Goal: Task Accomplishment & Management: Use online tool/utility

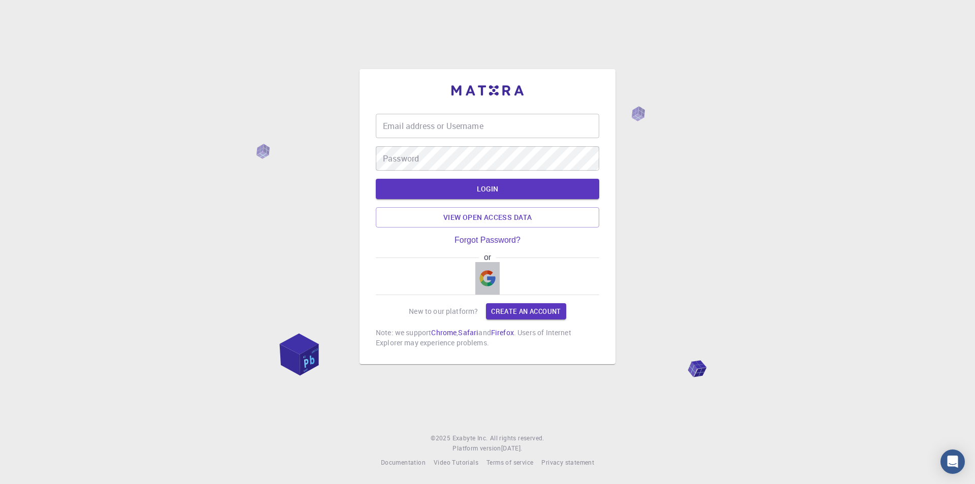
click at [490, 281] on img "button" at bounding box center [487, 278] width 16 height 16
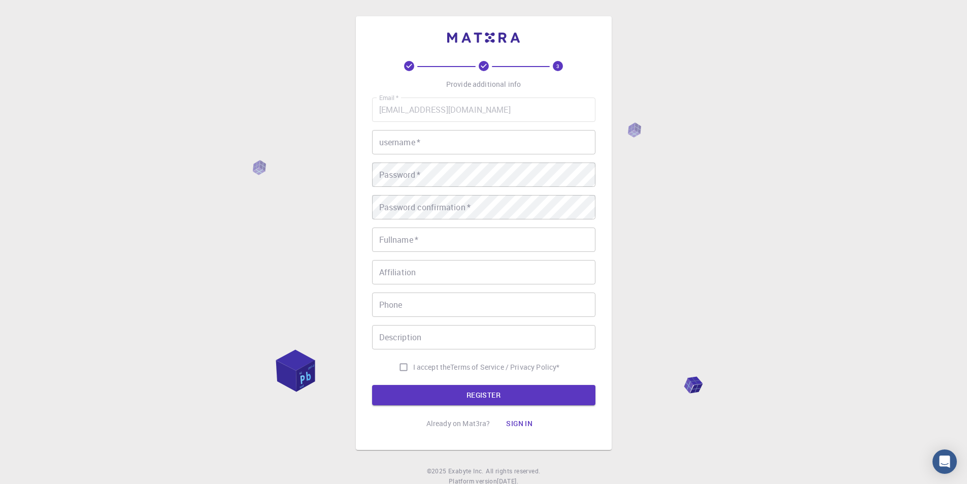
click at [427, 139] on input "username   *" at bounding box center [483, 142] width 223 height 24
type input "teo"
click at [372, 385] on button "REGISTER" at bounding box center [483, 395] width 223 height 20
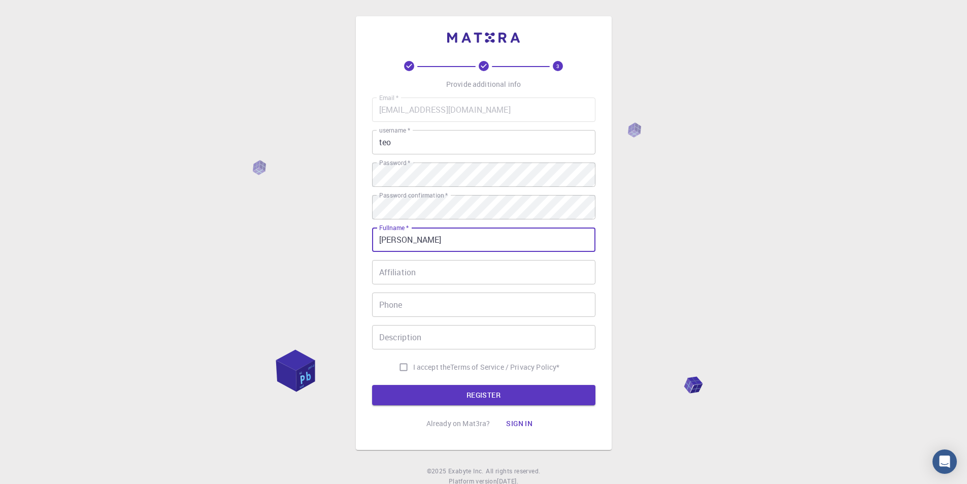
type input "[PERSON_NAME]"
click at [459, 268] on input "Affiliation" at bounding box center [483, 272] width 223 height 24
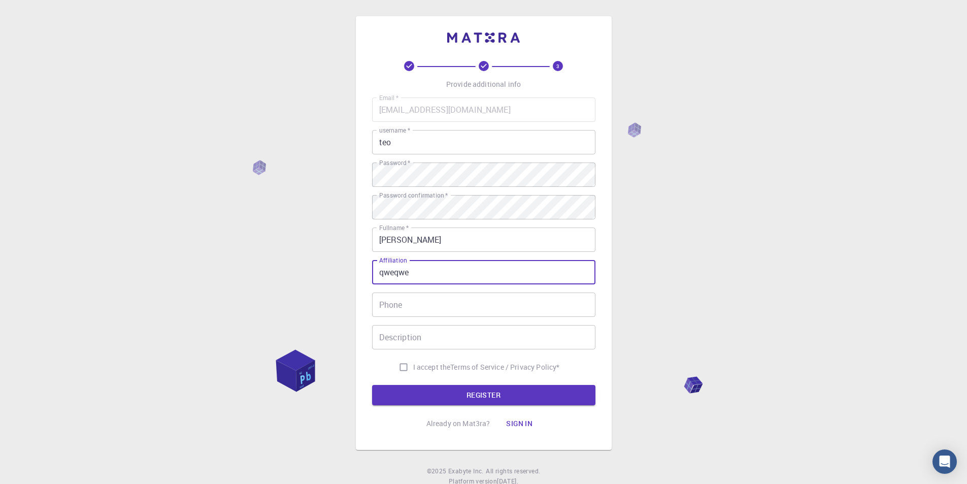
type input "qweqwe"
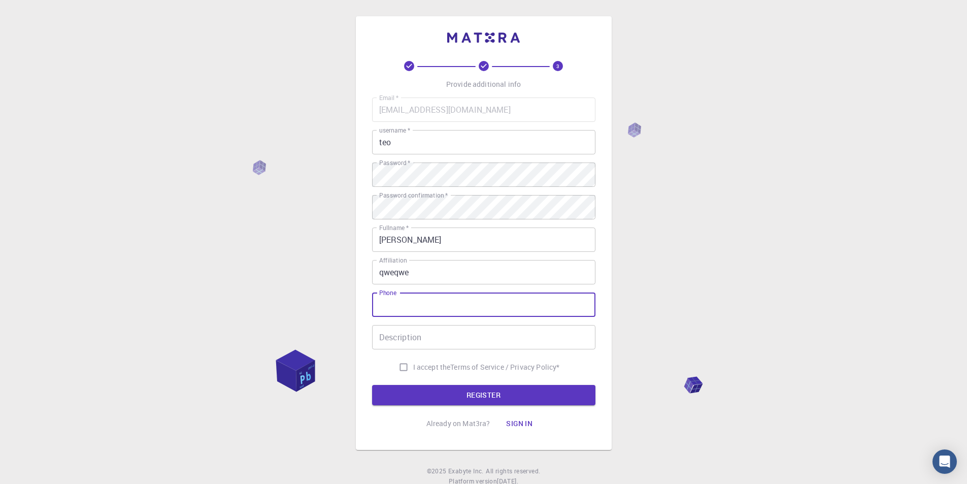
click at [424, 305] on input "Phone" at bounding box center [483, 304] width 223 height 24
type input "857733234531"
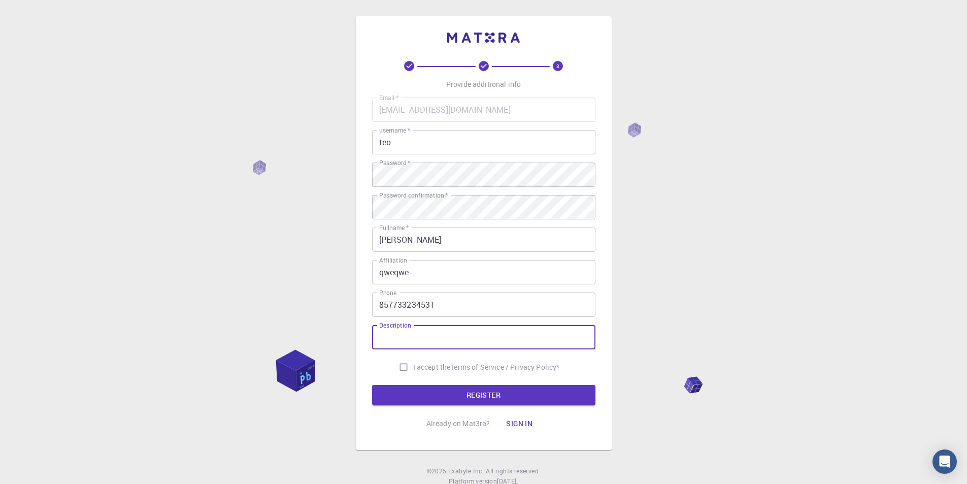
click at [451, 345] on input "Description" at bounding box center [483, 337] width 223 height 24
type input "hi"
click at [421, 363] on span "I accept the" at bounding box center [432, 367] width 38 height 10
click at [413, 363] on input "I accept the Terms of Service / Privacy Policy *" at bounding box center [403, 366] width 19 height 19
checkbox input "true"
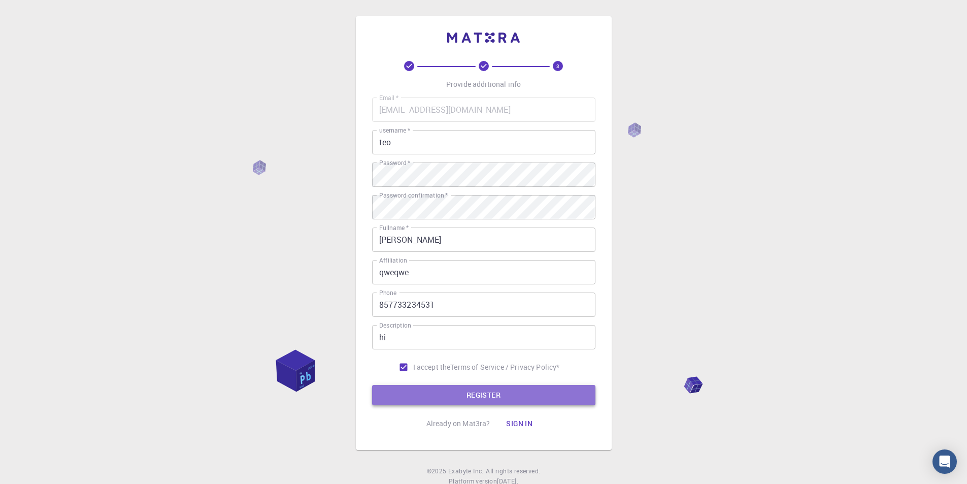
click at [436, 399] on button "REGISTER" at bounding box center [483, 395] width 223 height 20
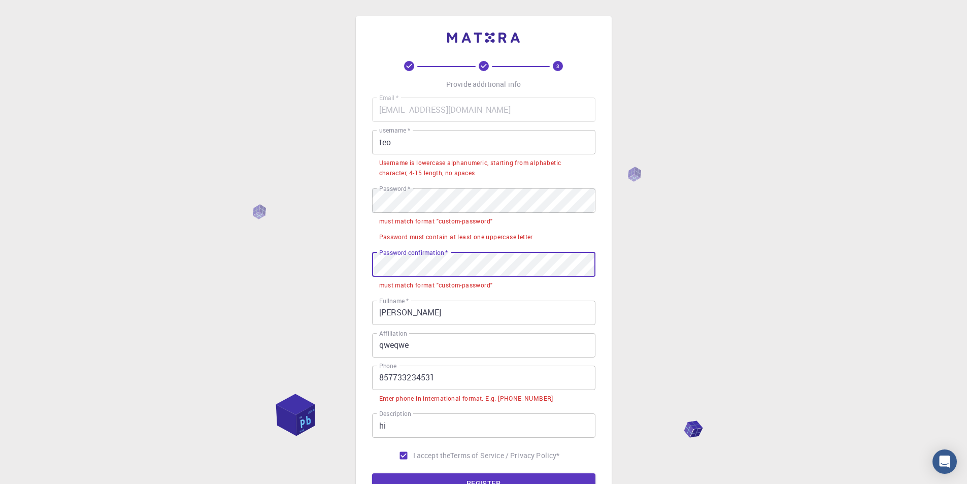
click at [379, 382] on input "857733234531" at bounding box center [483, 377] width 223 height 24
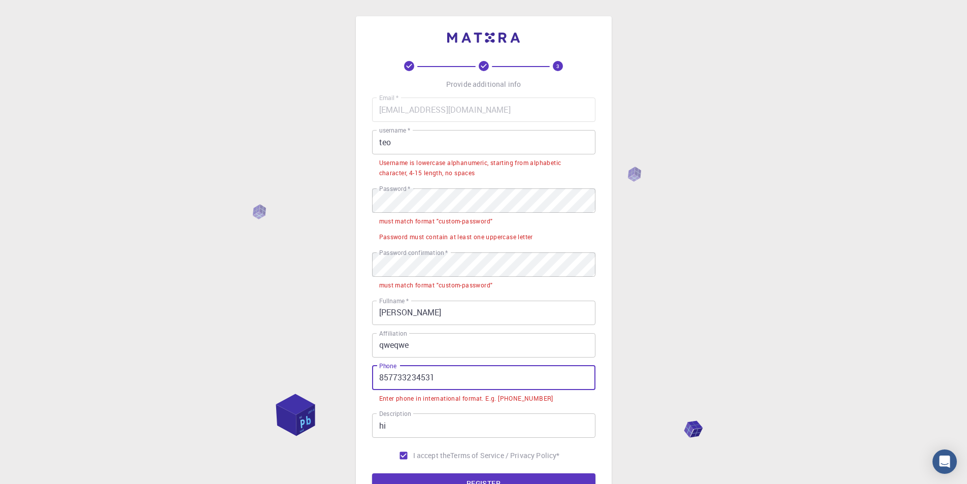
click at [379, 382] on input "857733234531" at bounding box center [483, 377] width 223 height 24
click at [390, 382] on input "857733234531" at bounding box center [483, 377] width 223 height 24
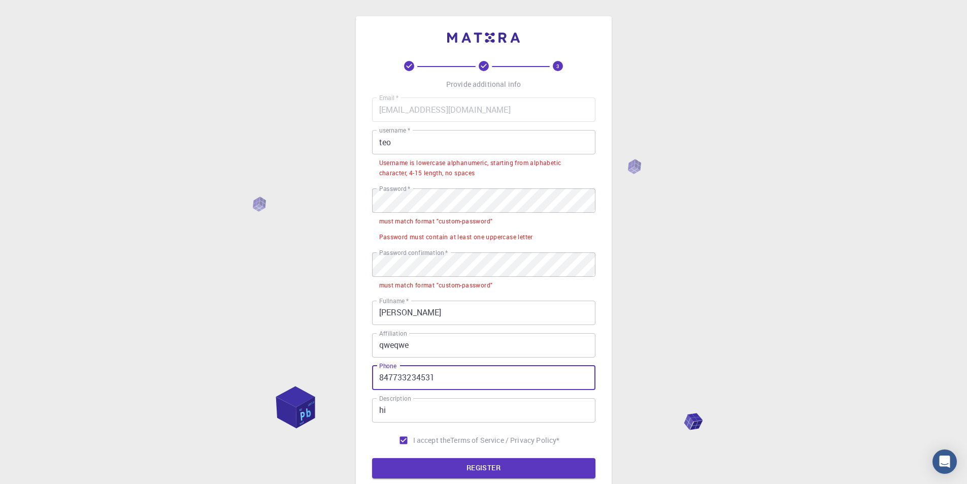
click at [381, 380] on input "847733234531" at bounding box center [483, 377] width 223 height 24
type input "[PHONE_NUMBER]"
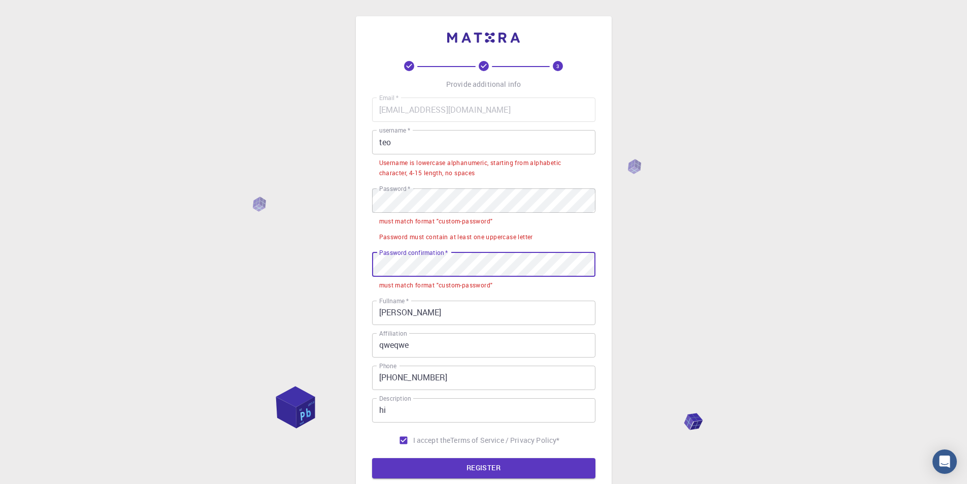
click at [316, 278] on div "3 Provide additional info Email   * [EMAIL_ADDRESS][DOMAIN_NAME] Email   * user…" at bounding box center [483, 294] width 967 height 589
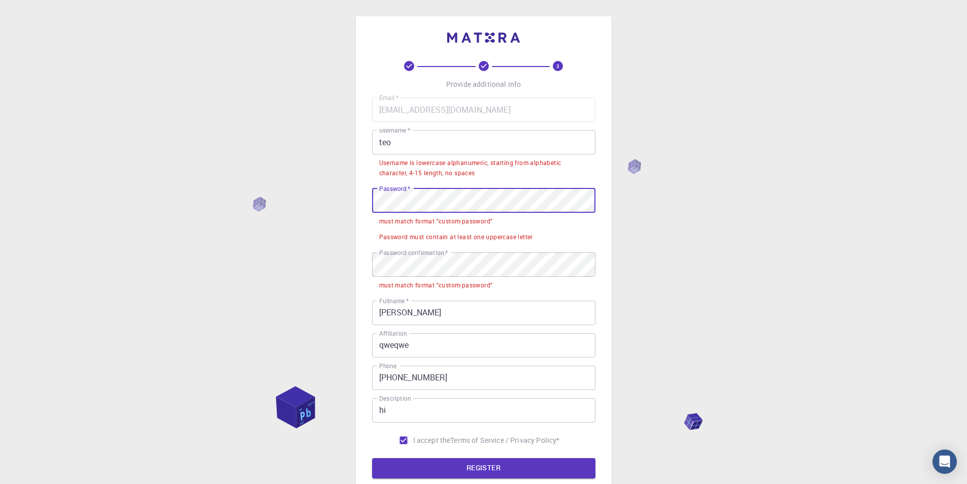
click at [226, 228] on div "3 Provide additional info Email   * [EMAIL_ADDRESS][DOMAIN_NAME] Email   * user…" at bounding box center [483, 294] width 967 height 589
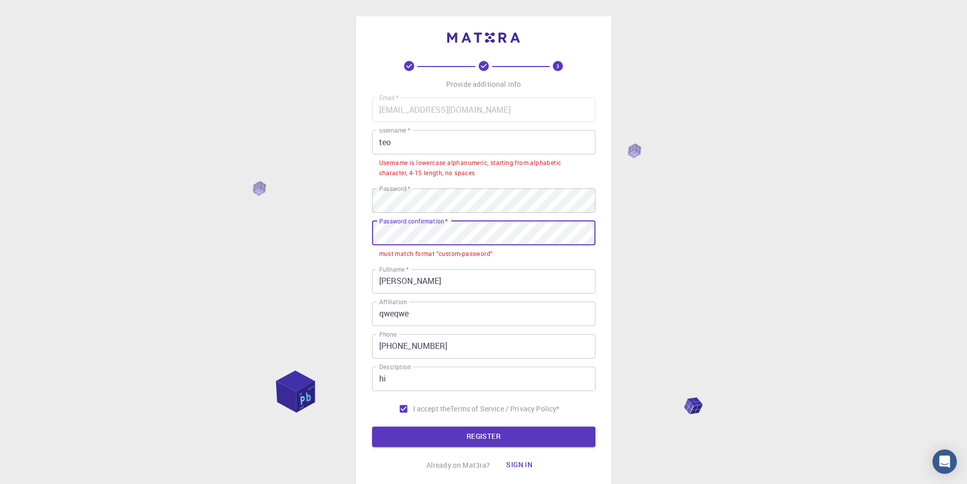
click at [270, 250] on div "3 Provide additional info Email   * [EMAIL_ADDRESS][DOMAIN_NAME] Email   * user…" at bounding box center [483, 279] width 967 height 558
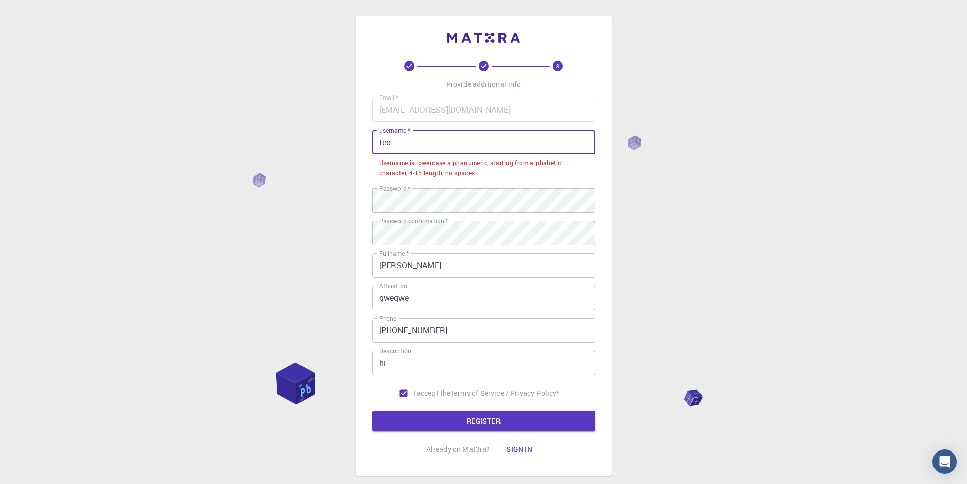
click at [438, 138] on input "teo" at bounding box center [483, 142] width 223 height 24
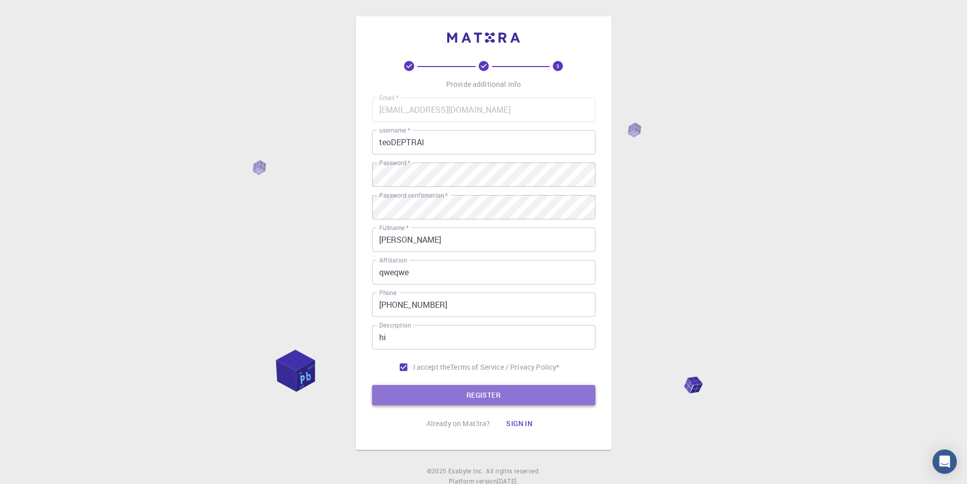
click at [471, 394] on button "REGISTER" at bounding box center [483, 395] width 223 height 20
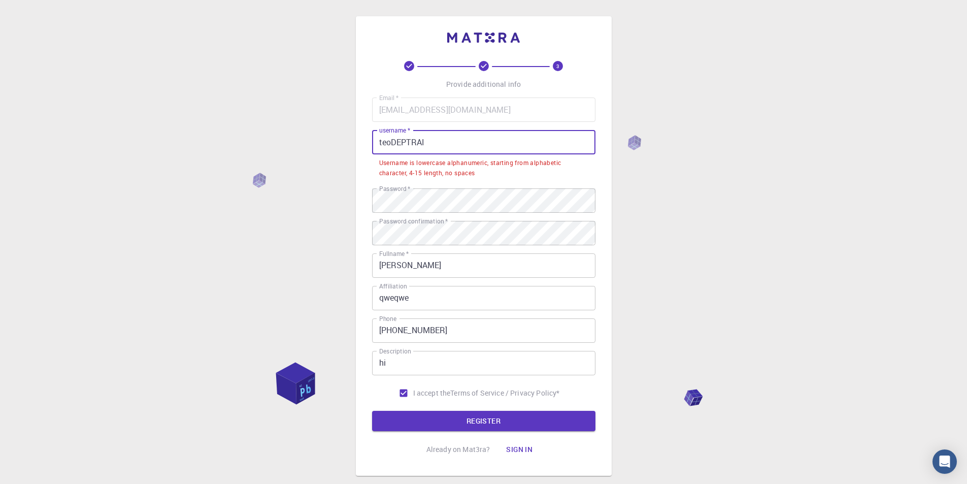
drag, startPoint x: 451, startPoint y: 143, endPoint x: 392, endPoint y: 143, distance: 58.4
click at [391, 143] on input "teoDEPTRAI" at bounding box center [483, 142] width 223 height 24
click at [392, 143] on input "teoDEPTRAI" at bounding box center [483, 142] width 223 height 24
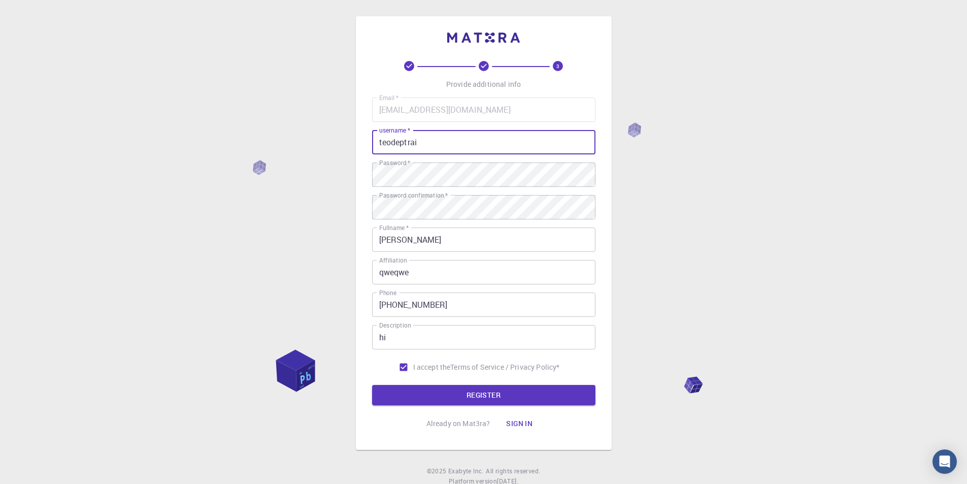
type input "teodeptrai"
click at [372, 385] on button "REGISTER" at bounding box center [483, 395] width 223 height 20
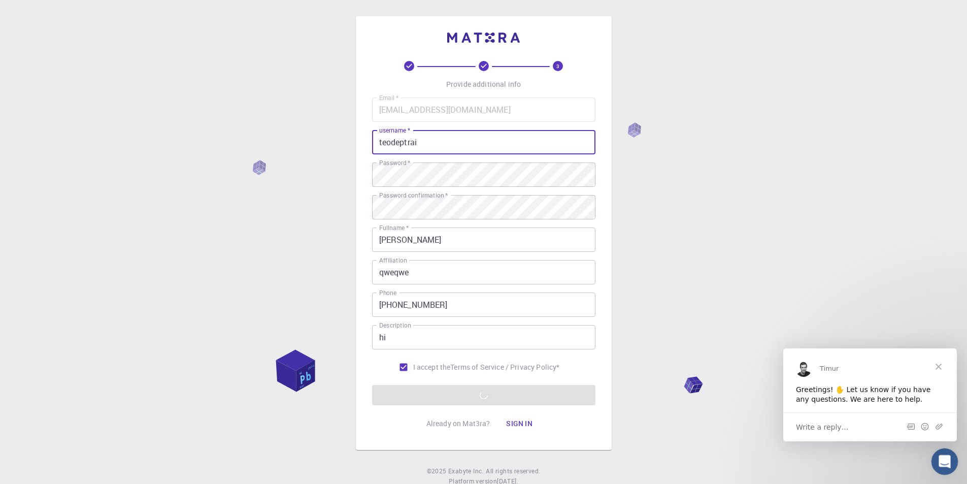
click at [944, 458] on icon "Open Intercom Messenger" at bounding box center [943, 460] width 7 height 8
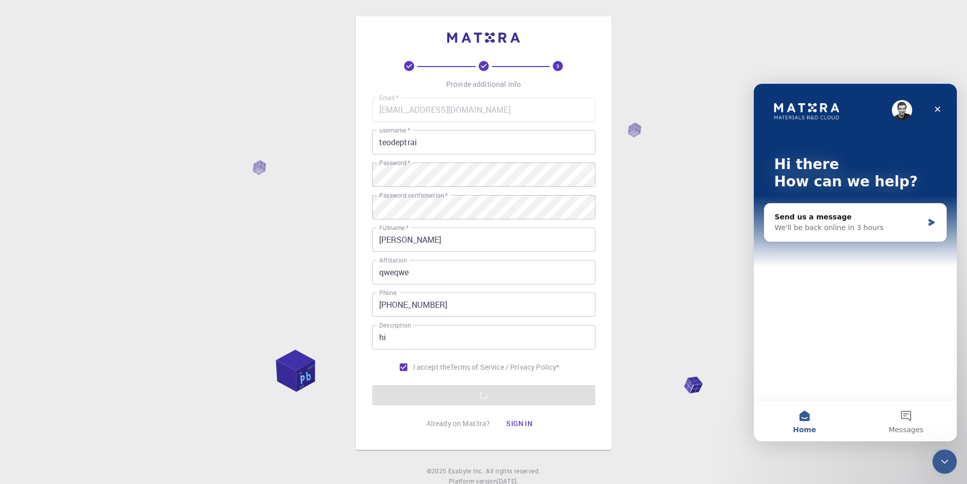
click at [662, 271] on div "3 Provide additional info Email   * [EMAIL_ADDRESS][DOMAIN_NAME] Email   * user…" at bounding box center [483, 258] width 967 height 517
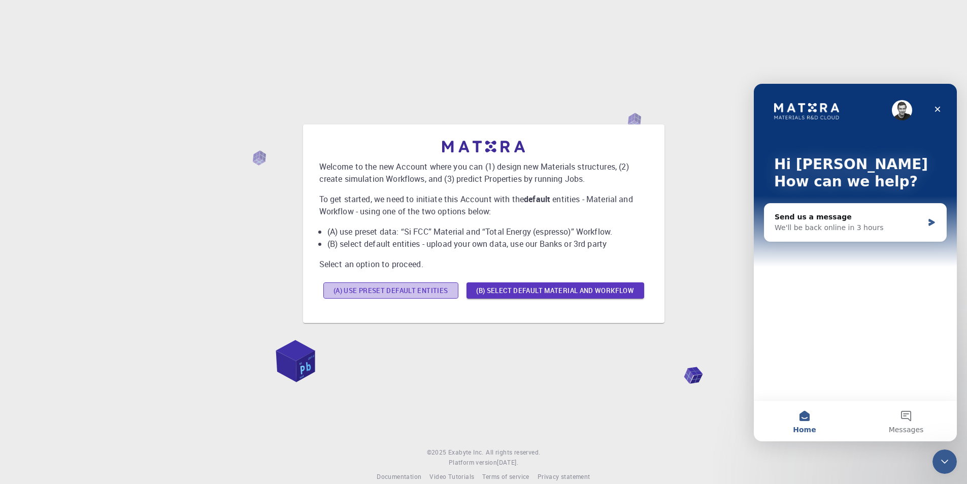
click at [442, 290] on button "(A) Use preset default entities" at bounding box center [390, 290] width 135 height 16
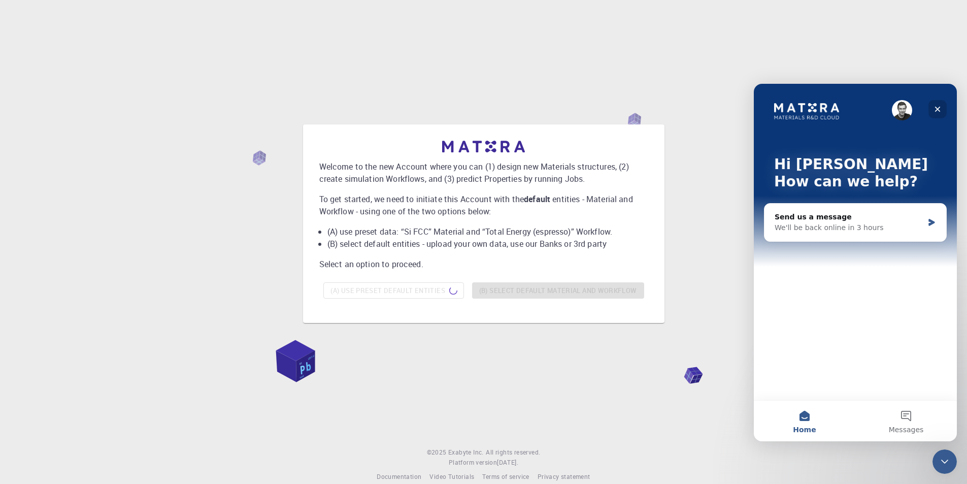
click at [938, 111] on icon "Close" at bounding box center [938, 109] width 8 height 8
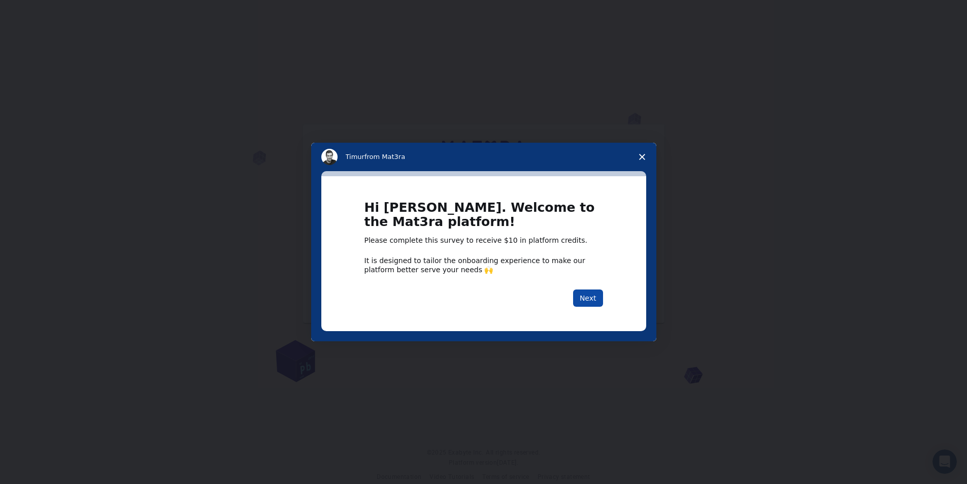
click at [597, 294] on button "Next" at bounding box center [588, 297] width 30 height 17
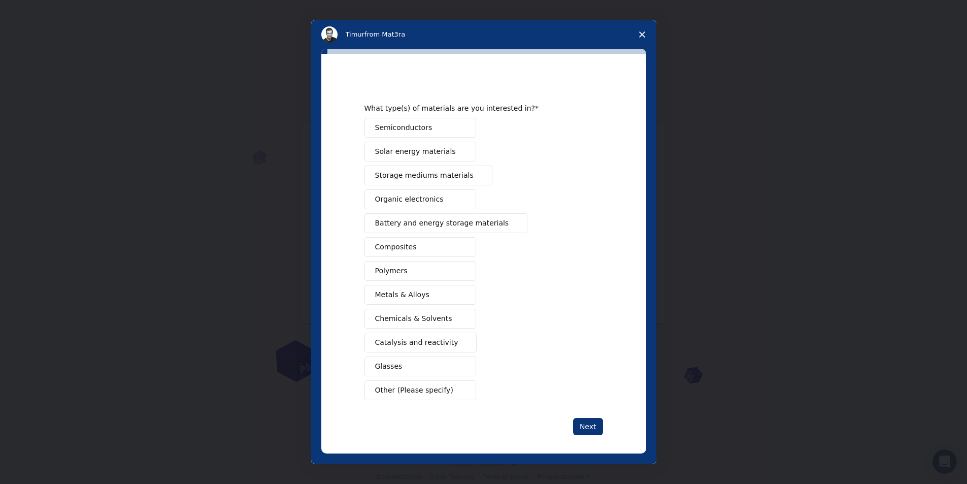
click at [439, 127] on button "Semiconductors" at bounding box center [420, 128] width 112 height 20
click at [427, 149] on span "Solar energy materials" at bounding box center [415, 151] width 81 height 11
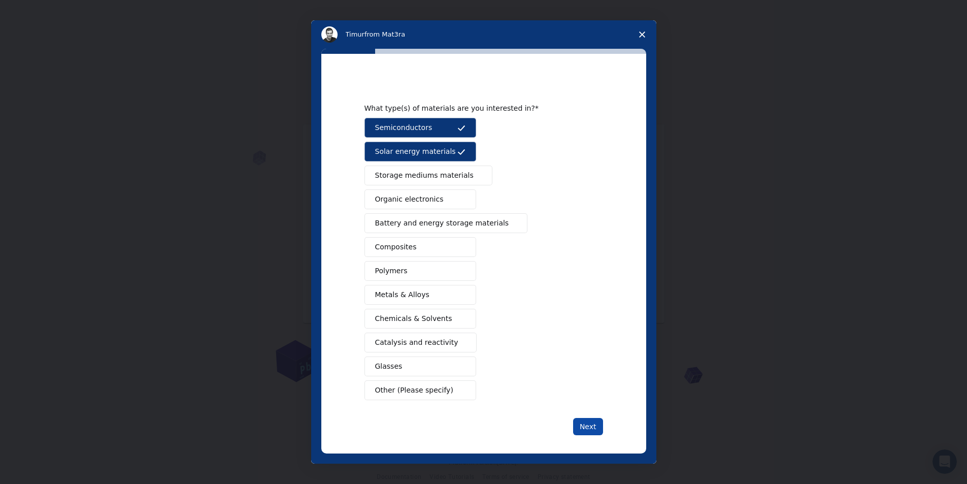
click at [598, 427] on button "Next" at bounding box center [588, 426] width 30 height 17
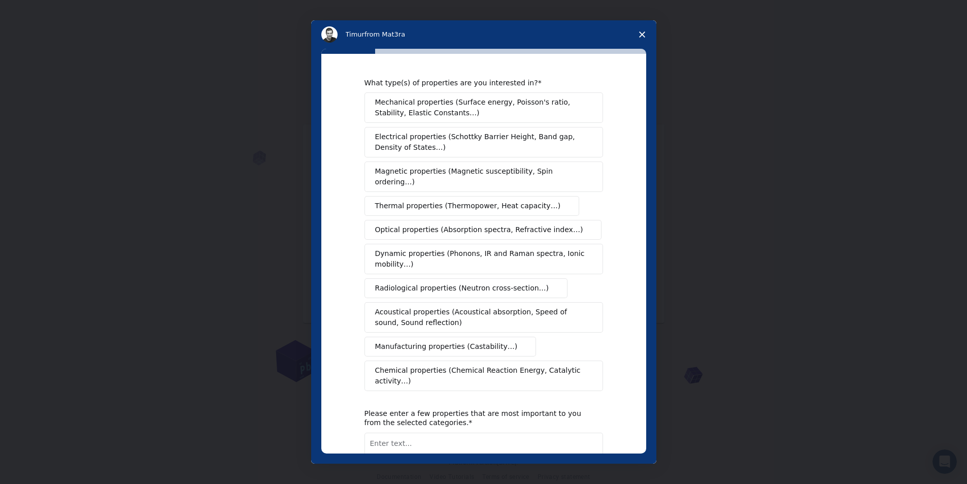
click at [431, 93] on button "Mechanical properties (Surface energy, Poisson's ratio, Stability, Elastic Cons…" at bounding box center [483, 107] width 239 height 30
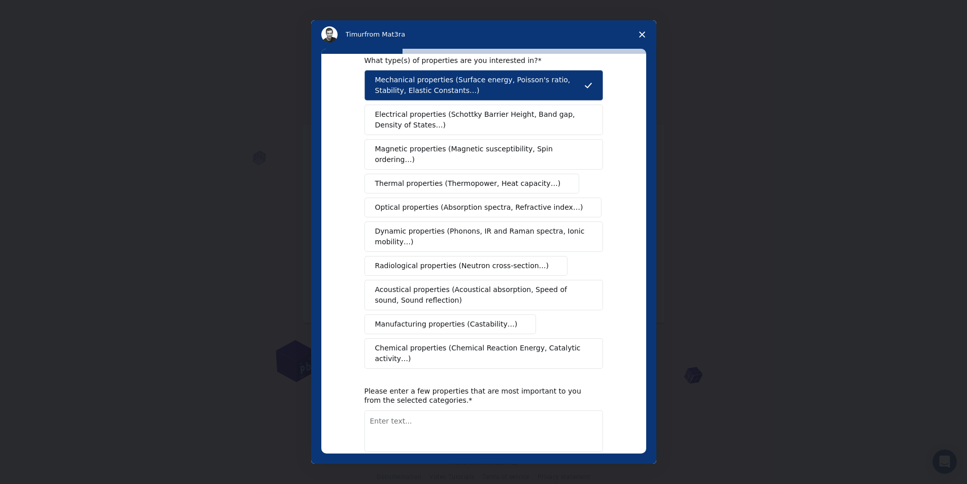
scroll to position [59, 0]
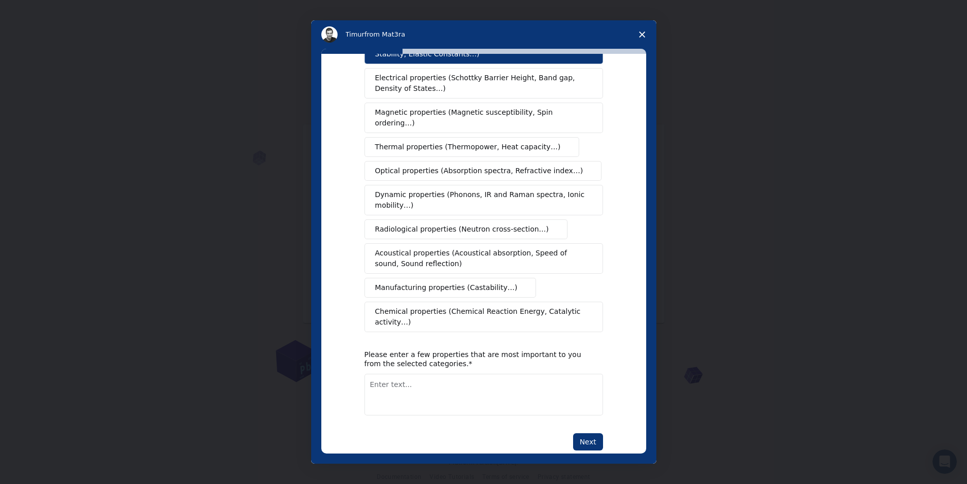
click at [583, 433] on button "Next" at bounding box center [588, 441] width 30 height 17
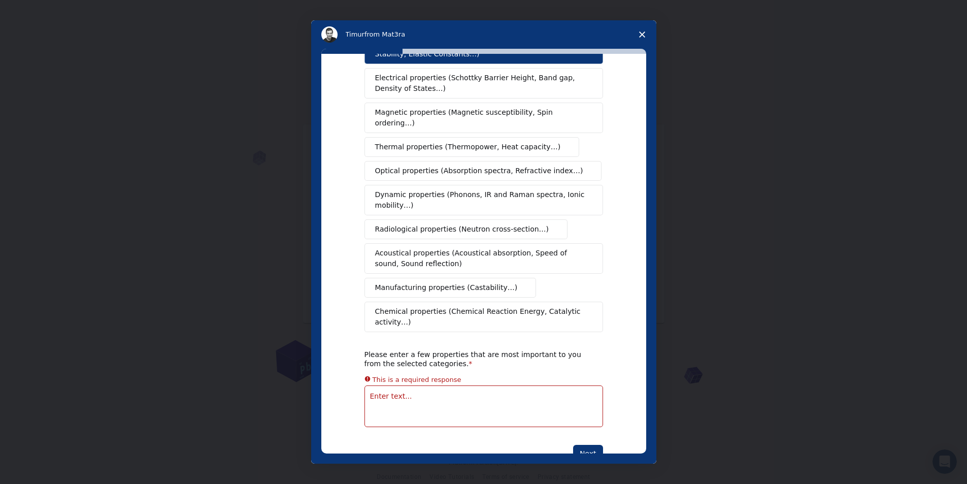
click at [452, 385] on textarea "Enter text..." at bounding box center [483, 406] width 239 height 42
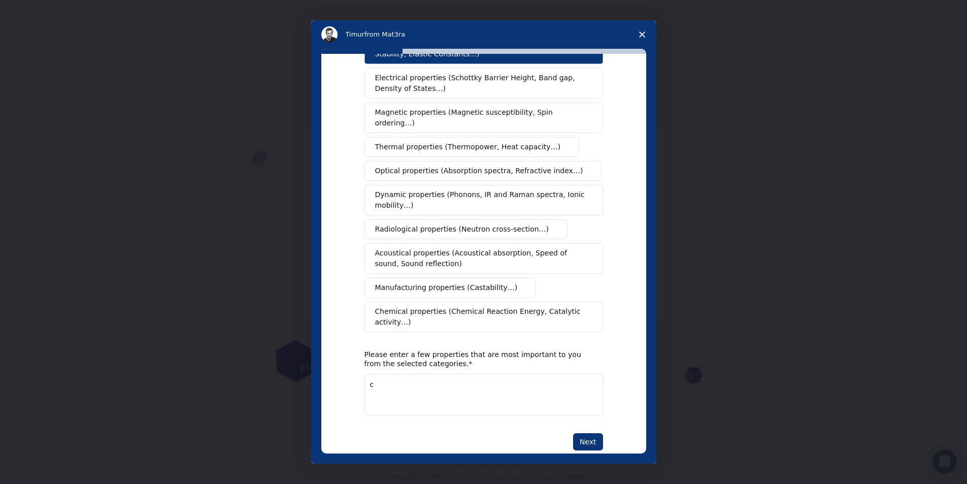
type textarea "c"
drag, startPoint x: 436, startPoint y: 302, endPoint x: 392, endPoint y: 302, distance: 43.7
click at [392, 306] on span "Chemical properties (Chemical Reaction Energy, Catalytic activity…)" at bounding box center [480, 316] width 210 height 21
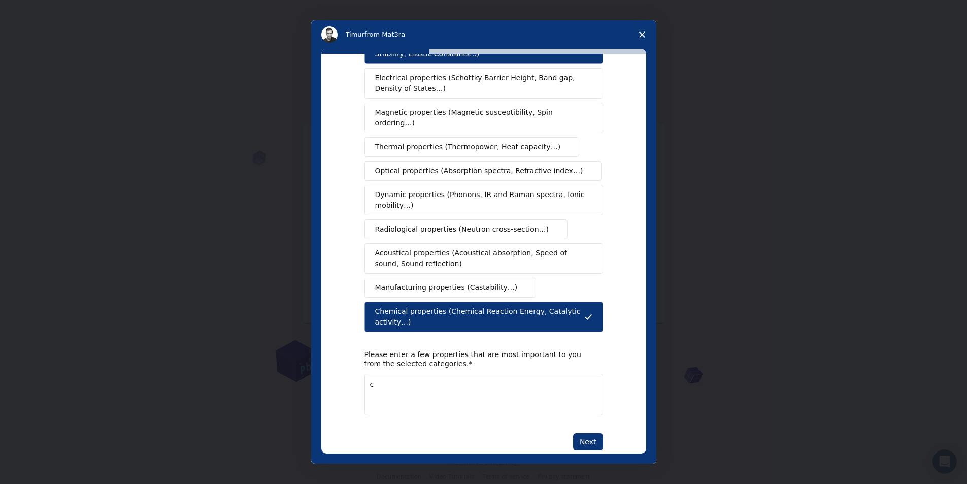
click at [450, 387] on textarea "c" at bounding box center [483, 395] width 239 height 42
drag, startPoint x: 365, startPoint y: 297, endPoint x: 445, endPoint y: 325, distance: 84.0
click at [454, 306] on button "Chemical properties (Chemical Reaction Energy, Catalytic activity…)" at bounding box center [483, 317] width 239 height 30
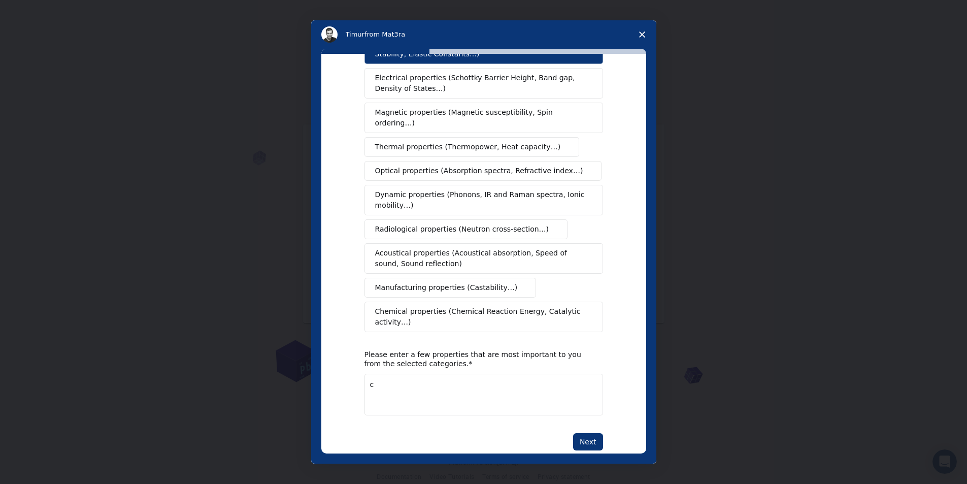
click at [418, 374] on textarea "c" at bounding box center [483, 395] width 239 height 42
type textarea "chemical"
click at [585, 433] on button "Next" at bounding box center [588, 441] width 30 height 17
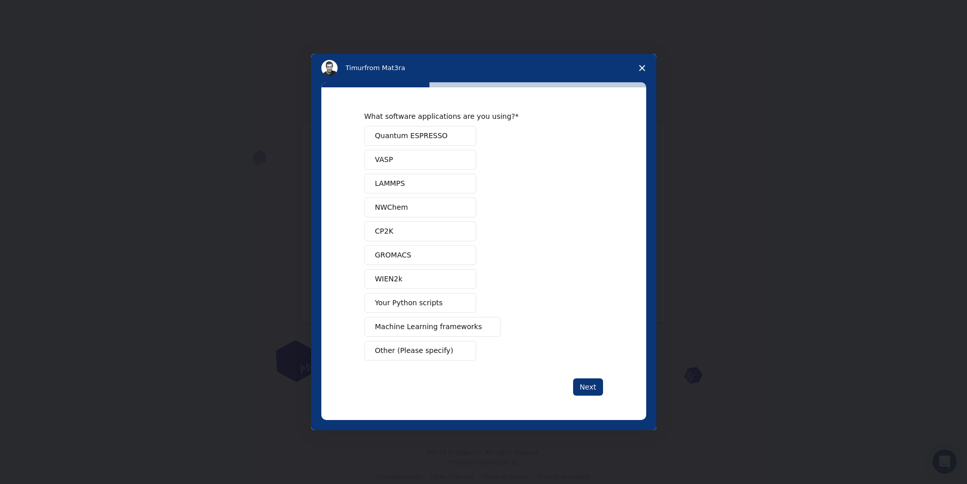
scroll to position [0, 0]
click at [436, 264] on button "GROMACS" at bounding box center [420, 255] width 112 height 20
click at [593, 389] on button "Next" at bounding box center [588, 386] width 30 height 17
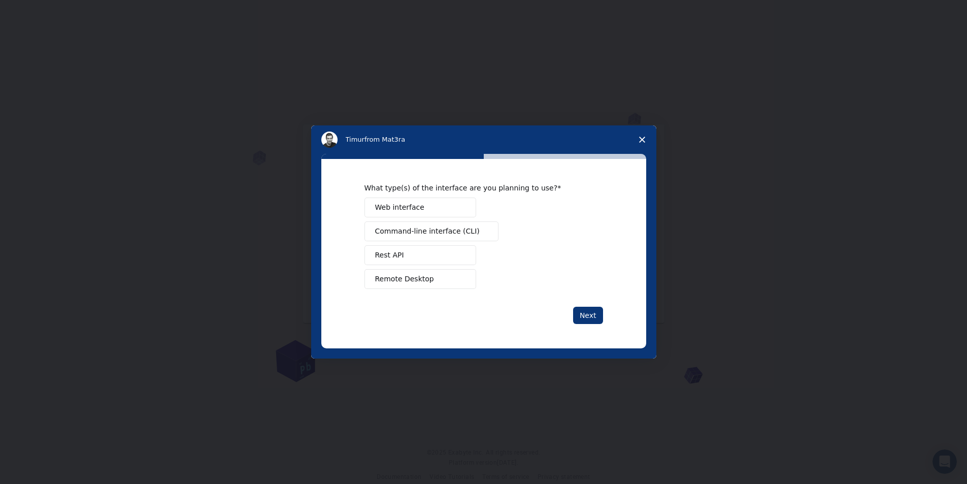
click at [436, 279] on button "Remote Desktop" at bounding box center [420, 279] width 112 height 20
click at [589, 315] on button "Next" at bounding box center [588, 315] width 30 height 17
click at [437, 255] on button "Teach" at bounding box center [420, 255] width 112 height 20
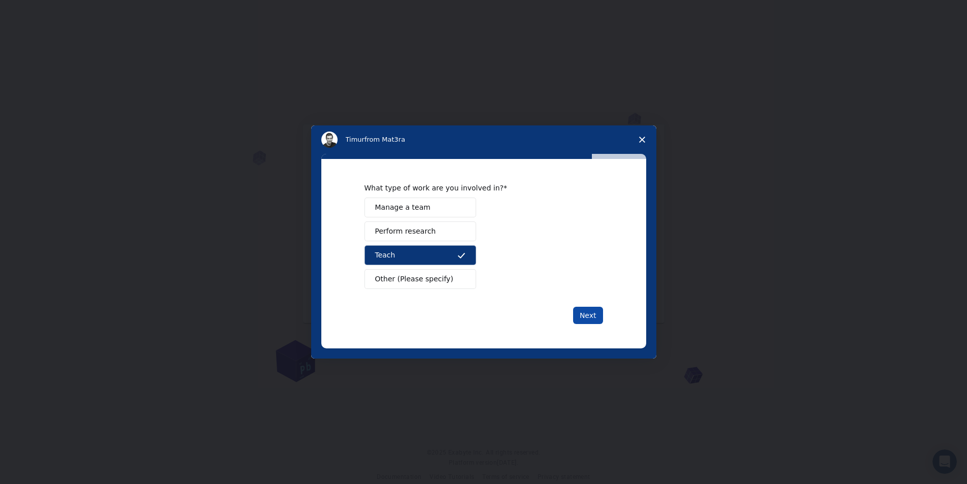
click at [581, 318] on button "Next" at bounding box center [588, 315] width 30 height 17
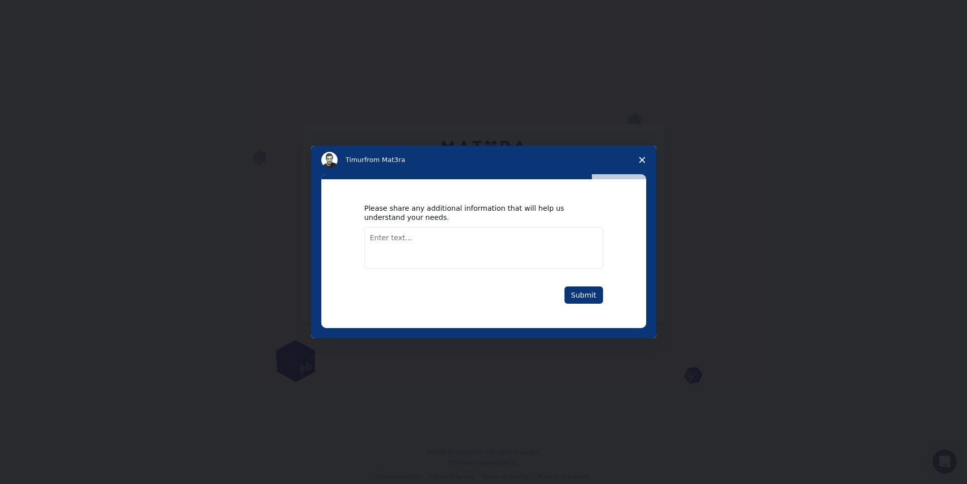
click at [424, 246] on textarea "Enter text..." at bounding box center [483, 248] width 239 height 42
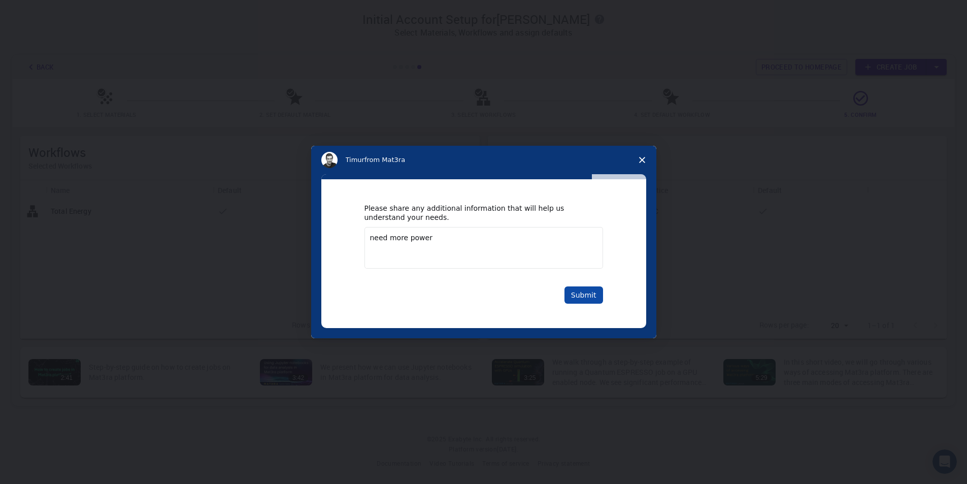
type textarea "need more power"
click at [590, 298] on button "Submit" at bounding box center [583, 294] width 39 height 17
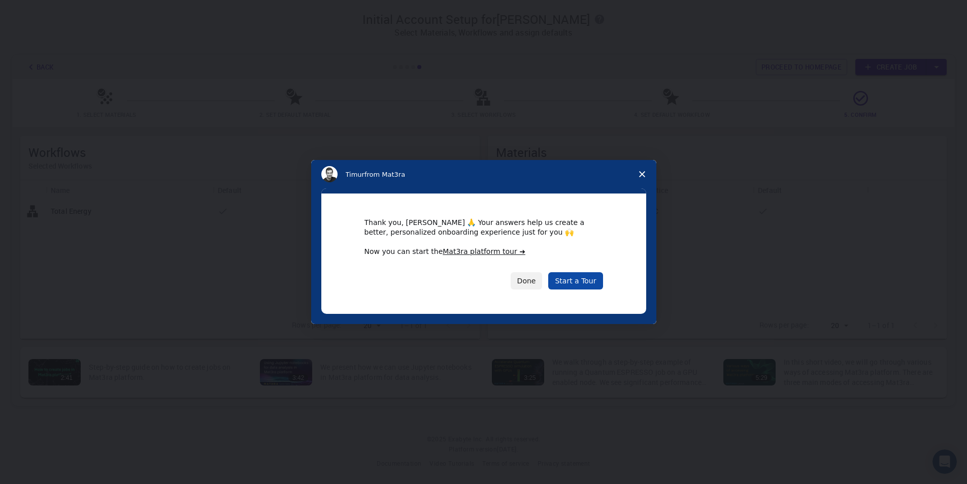
click at [577, 277] on link "Start a Tour" at bounding box center [575, 280] width 54 height 17
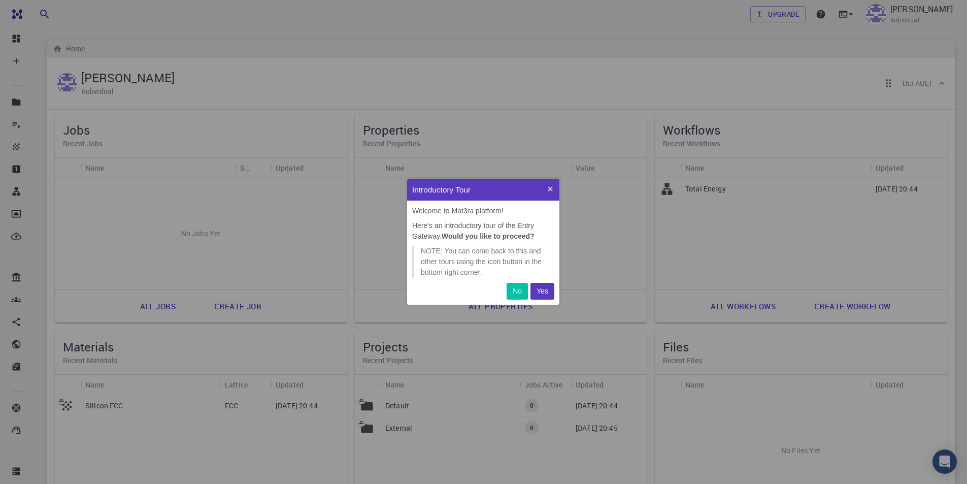
scroll to position [118, 145]
click at [553, 189] on icon at bounding box center [550, 189] width 8 height 8
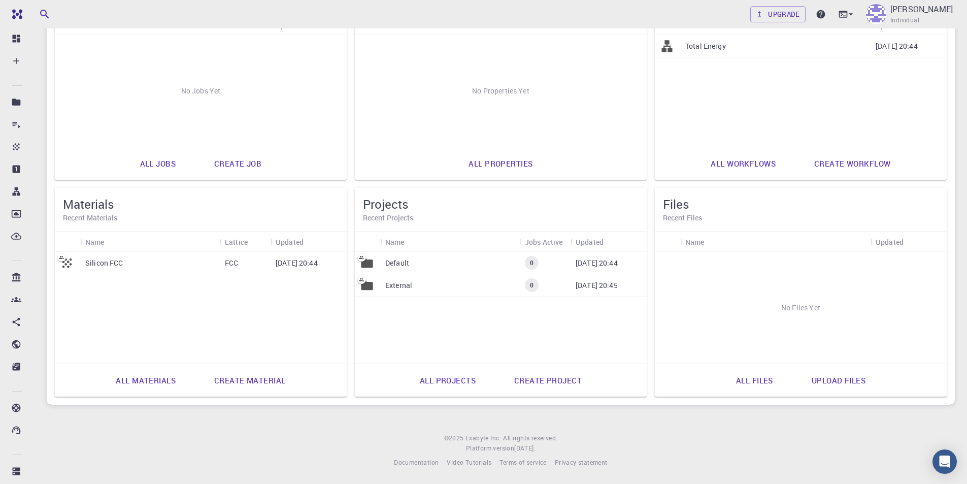
scroll to position [0, 0]
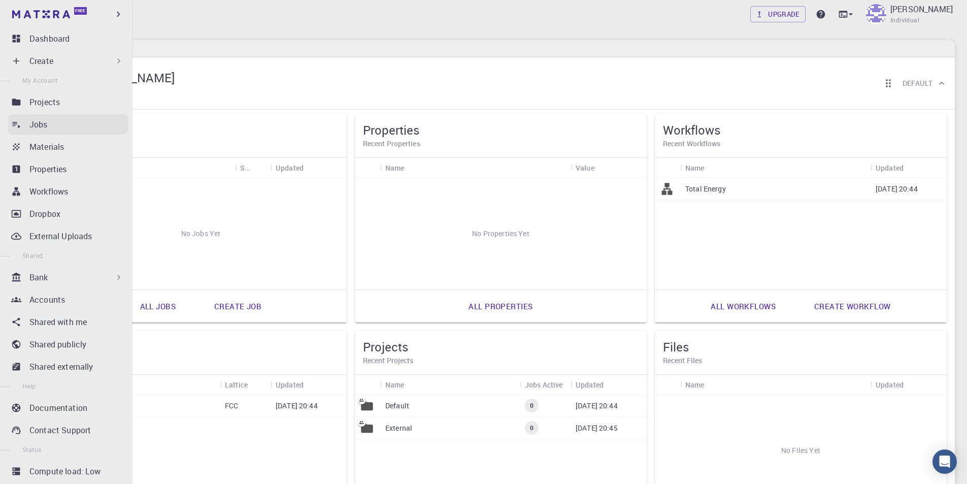
click at [38, 118] on link "Jobs" at bounding box center [68, 124] width 120 height 20
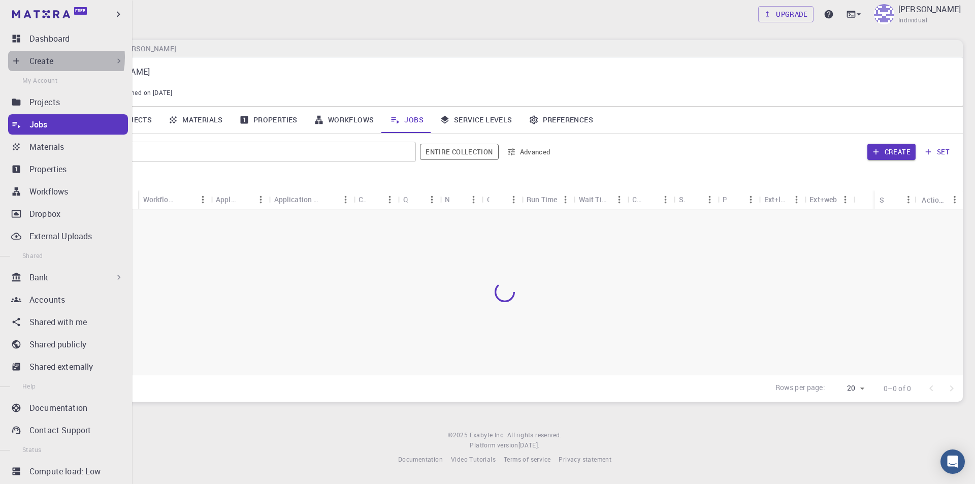
click at [48, 57] on p "Create" at bounding box center [41, 61] width 24 height 12
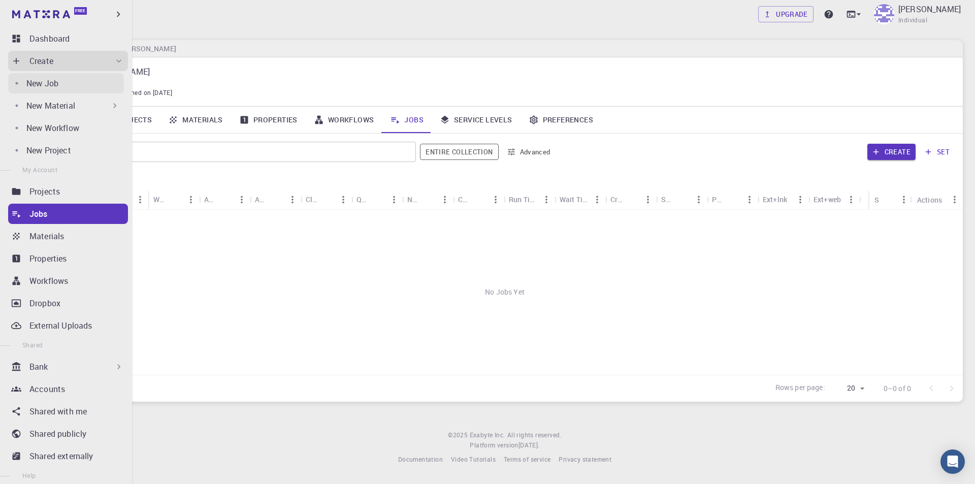
click at [57, 88] on p "New Job" at bounding box center [42, 83] width 32 height 12
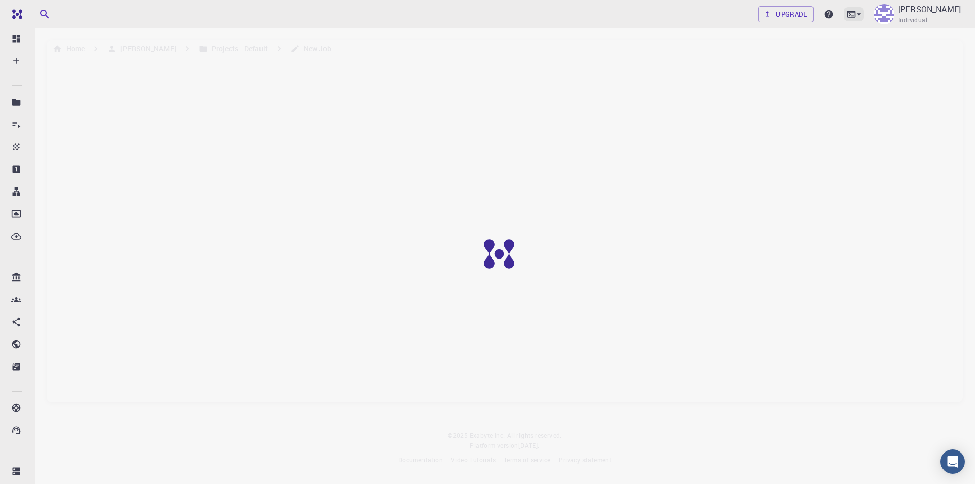
click at [856, 16] on icon at bounding box center [851, 14] width 10 height 10
click at [822, 43] on li "Terminal" at bounding box center [831, 43] width 132 height 18
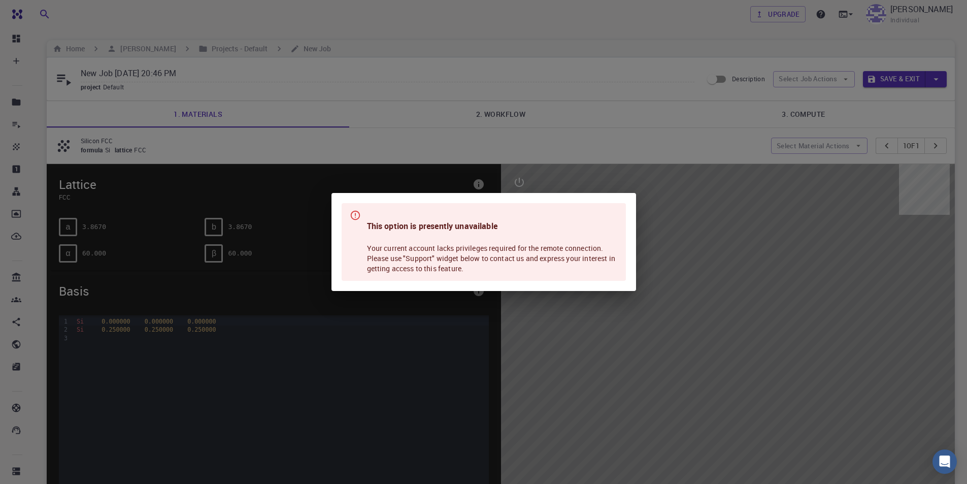
click at [804, 49] on div "This option is presently unavailable Your current account lacks privileges requ…" at bounding box center [483, 242] width 967 height 484
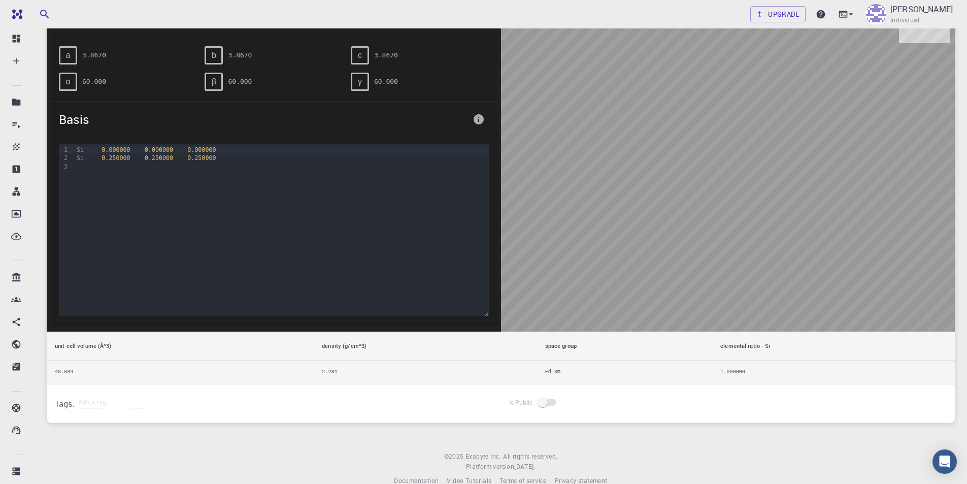
scroll to position [190, 0]
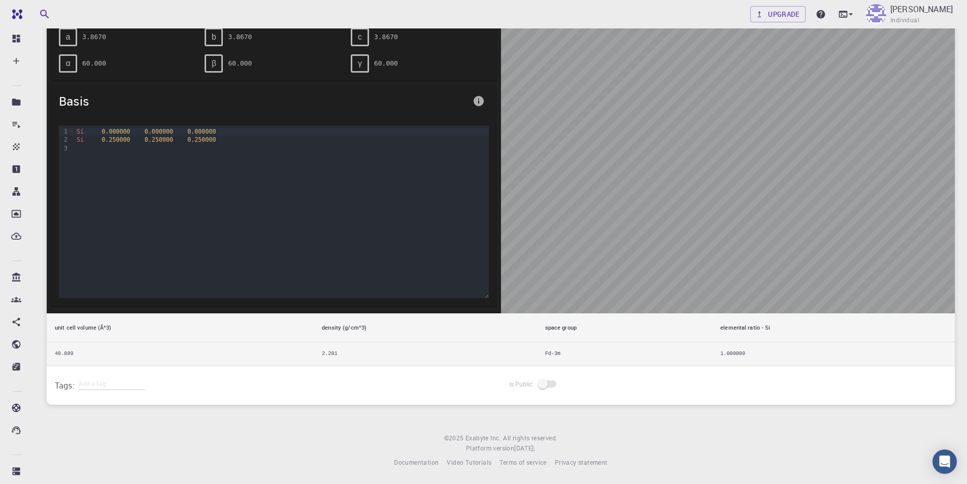
drag, startPoint x: 756, startPoint y: 211, endPoint x: 794, endPoint y: 225, distance: 41.3
click at [798, 211] on div at bounding box center [728, 143] width 454 height 339
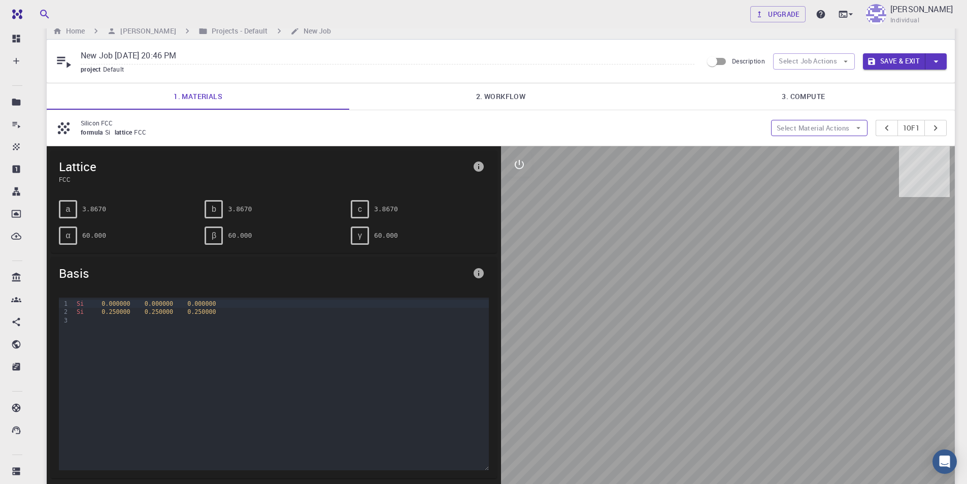
scroll to position [0, 0]
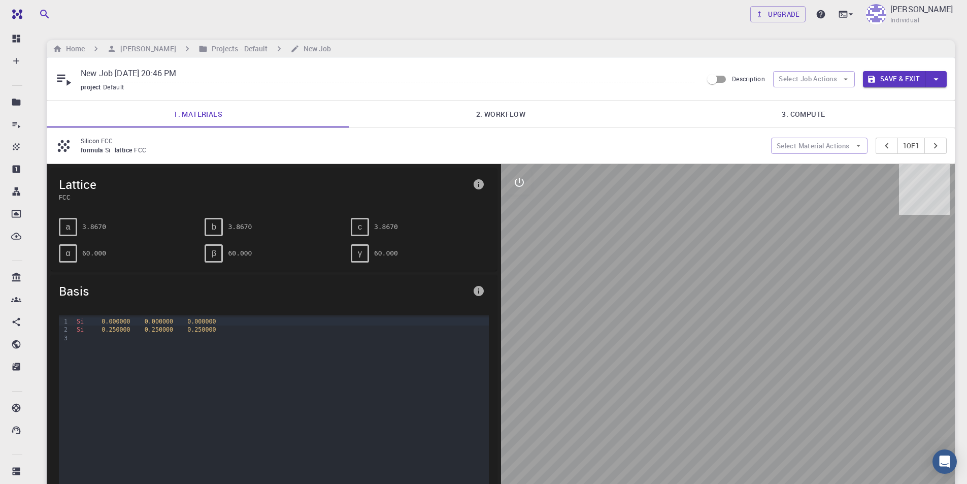
click at [458, 123] on link "2. Workflow" at bounding box center [500, 114] width 303 height 26
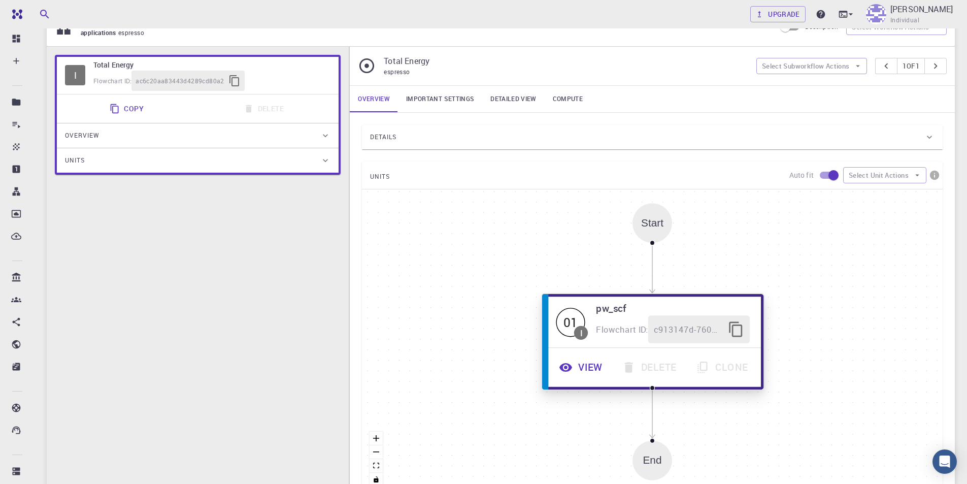
scroll to position [203, 0]
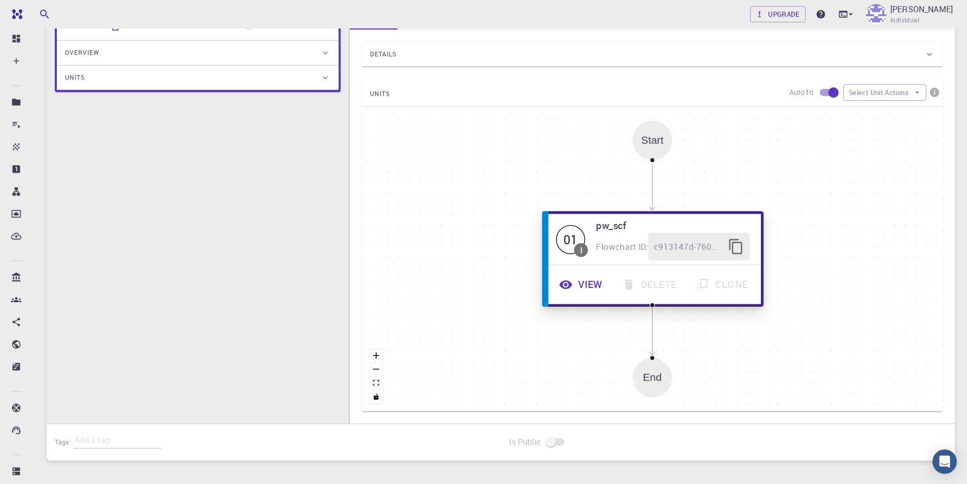
click at [628, 242] on span "Flowchart ID:" at bounding box center [622, 246] width 52 height 11
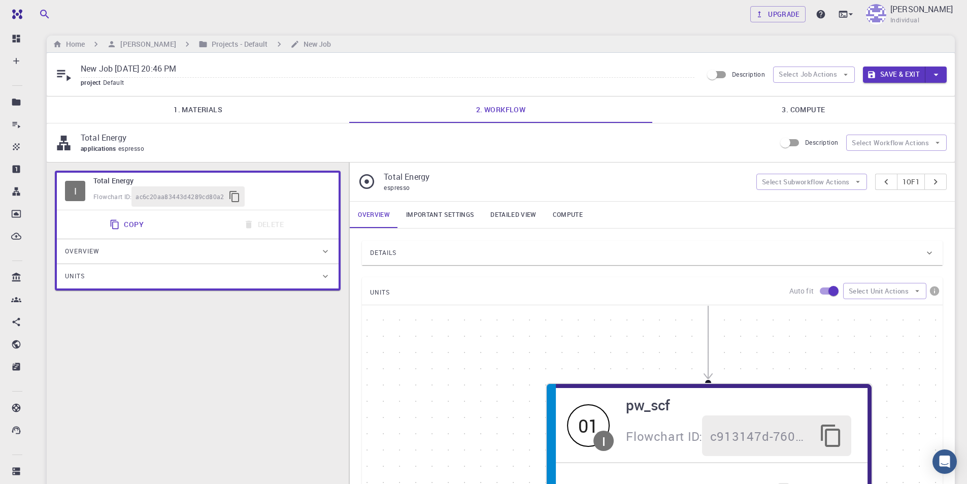
scroll to position [0, 0]
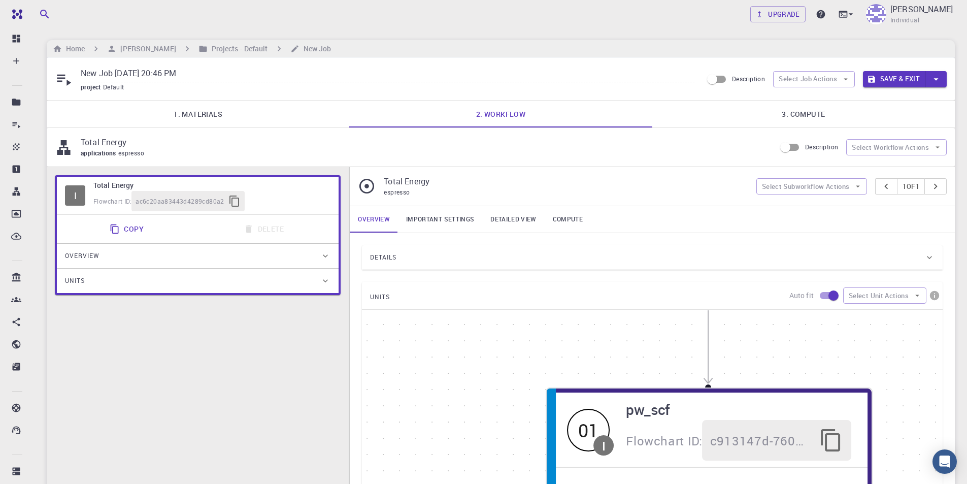
click at [444, 221] on link "Important settings" at bounding box center [440, 219] width 84 height 26
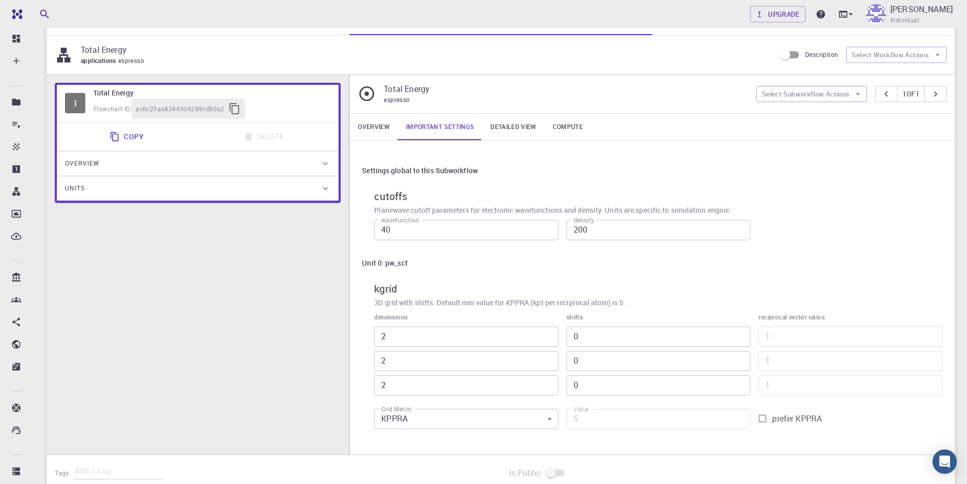
scroll to position [102, 0]
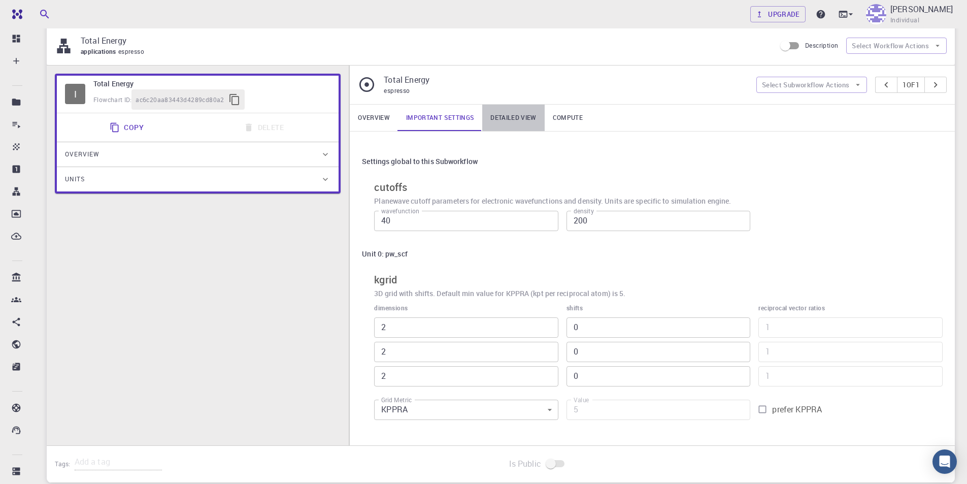
click at [515, 124] on link "Detailed view" at bounding box center [513, 118] width 62 height 26
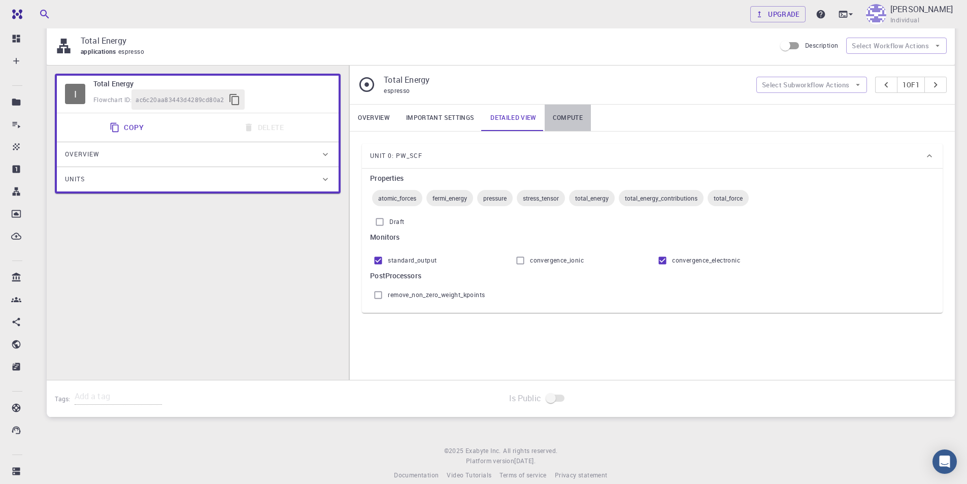
click at [562, 117] on link "Compute" at bounding box center [568, 118] width 46 height 26
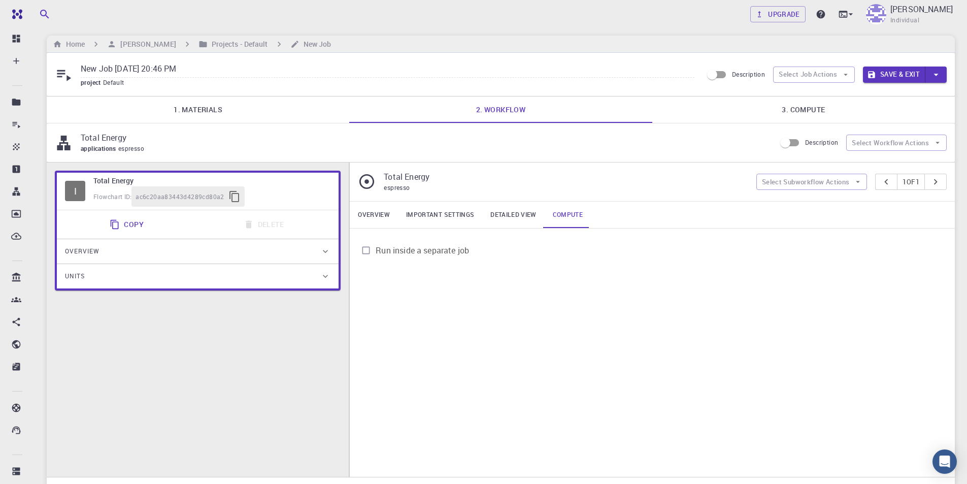
scroll to position [0, 0]
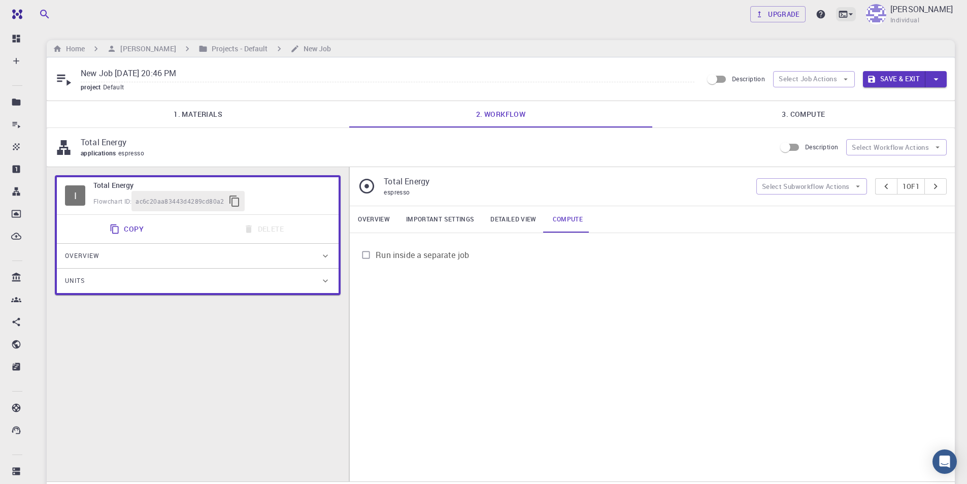
click at [856, 16] on icon at bounding box center [851, 14] width 10 height 10
click at [839, 44] on li "Terminal" at bounding box center [823, 43] width 132 height 18
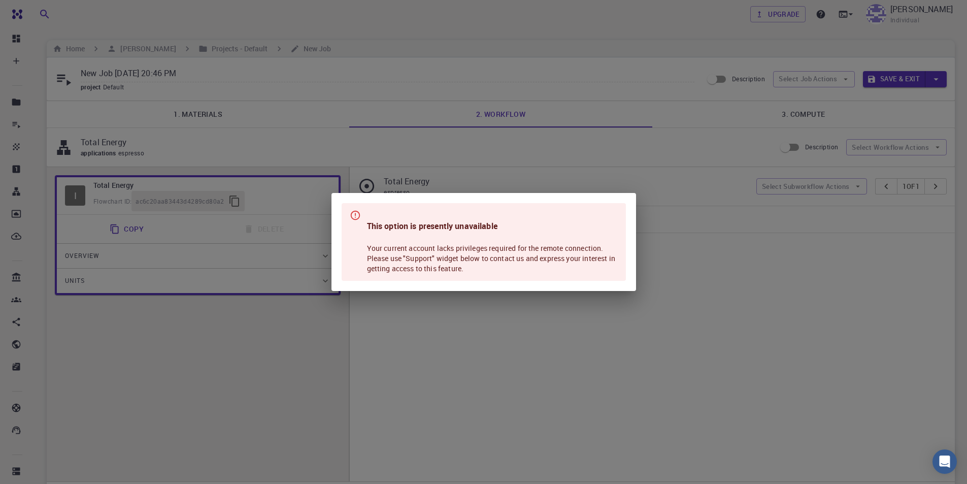
click at [826, 58] on div "This option is presently unavailable Your current account lacks privileges requ…" at bounding box center [483, 242] width 967 height 484
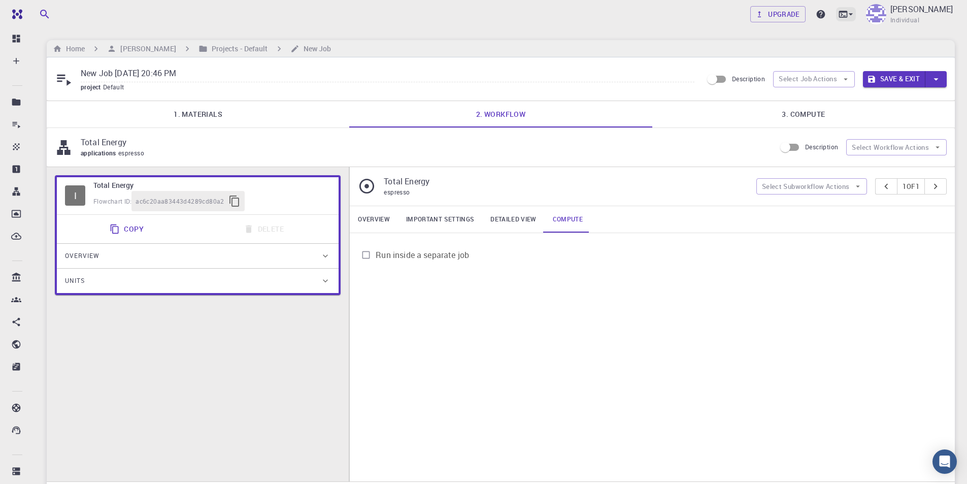
click at [848, 15] on icon at bounding box center [843, 14] width 9 height 7
click at [843, 74] on li "JupyterLite" at bounding box center [823, 79] width 132 height 18
